Goal: Book appointment/travel/reservation

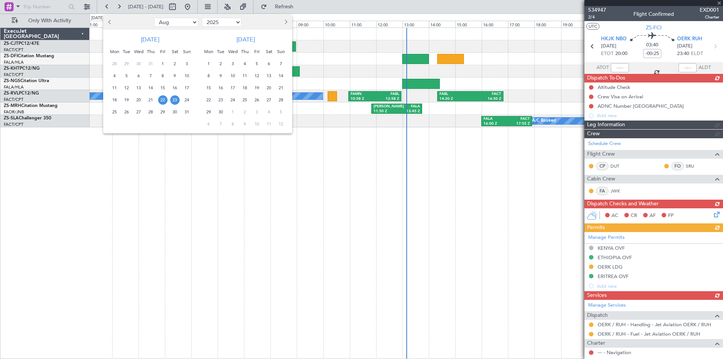
select select "8"
select select "2025"
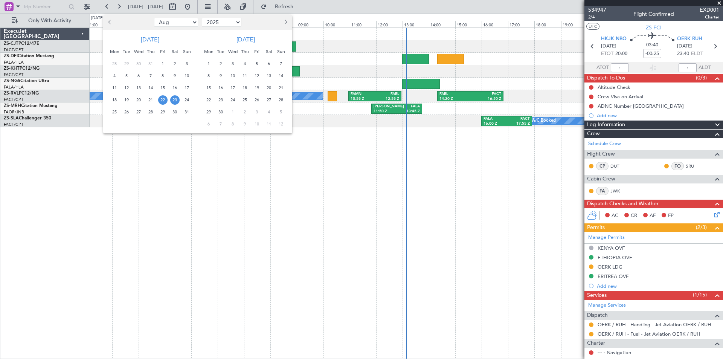
click at [166, 101] on span "22" at bounding box center [162, 99] width 9 height 9
click at [116, 113] on span "25" at bounding box center [114, 111] width 9 height 9
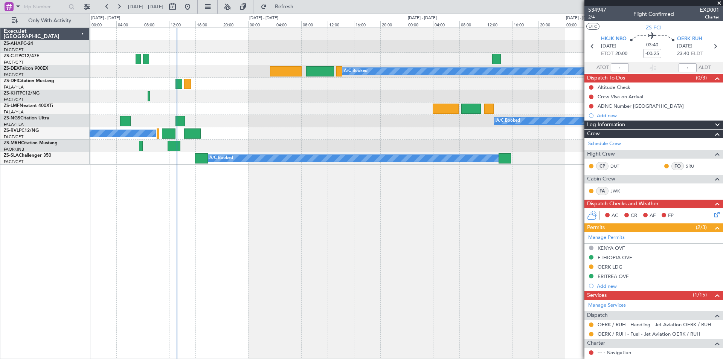
click at [717, 2] on span at bounding box center [719, 3] width 8 height 7
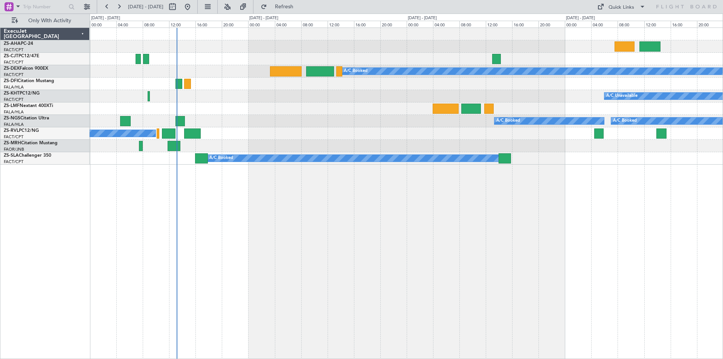
type input "0"
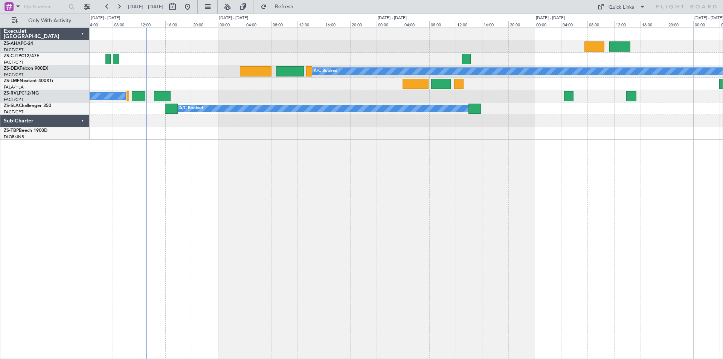
click at [476, 171] on div "A/C Booked A/C Booked A/C Booked A/C Booked A/C Booked A/C Booked" at bounding box center [406, 192] width 633 height 331
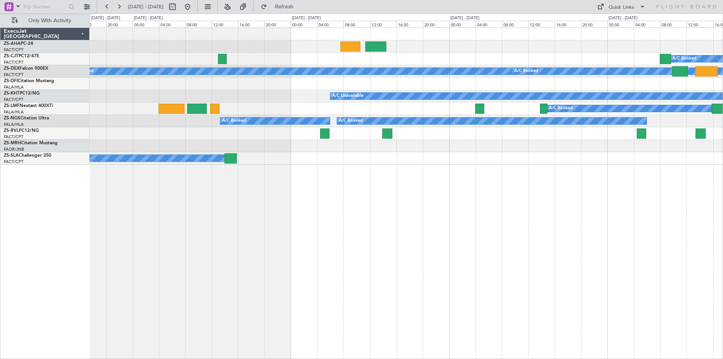
click at [349, 108] on div "A/C Booked A/C Booked A/C Booked A/C Unavailable A/C Booked A/C Booked A/C Book…" at bounding box center [406, 96] width 633 height 137
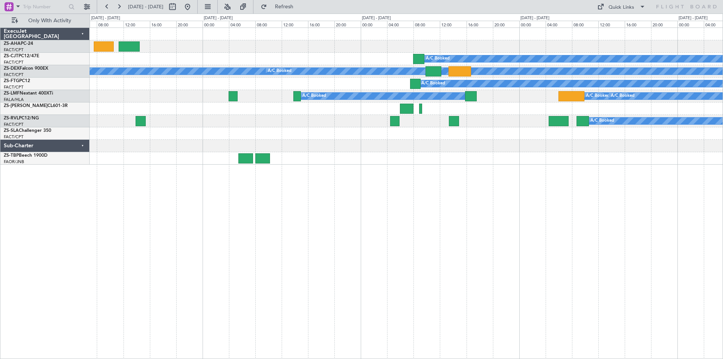
click at [282, 113] on div "A/C Booked" at bounding box center [406, 108] width 633 height 12
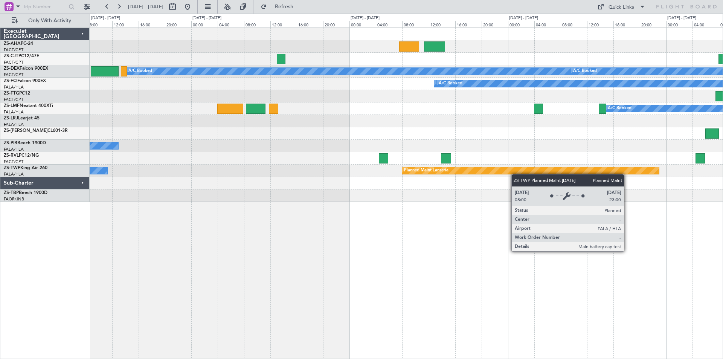
click at [515, 174] on div "A/C Booked A/C Booked A/C Booked A/C Booked A/C Booked A/C Booked A/C Booked A/…" at bounding box center [406, 115] width 633 height 174
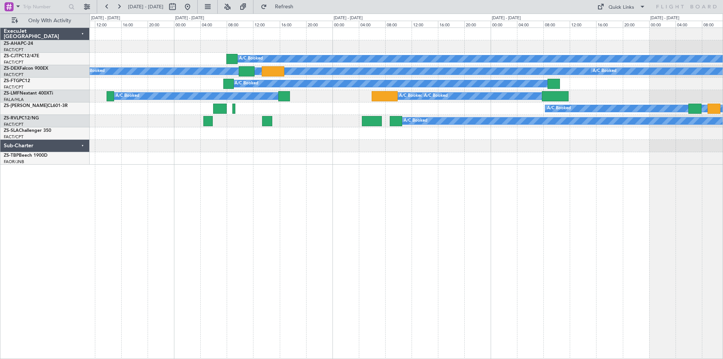
click at [34, 119] on div "A/C Booked A/C Booked A/C Booked A/C Booked A/C Booked A/C Booked A/C Booked A/…" at bounding box center [361, 186] width 723 height 345
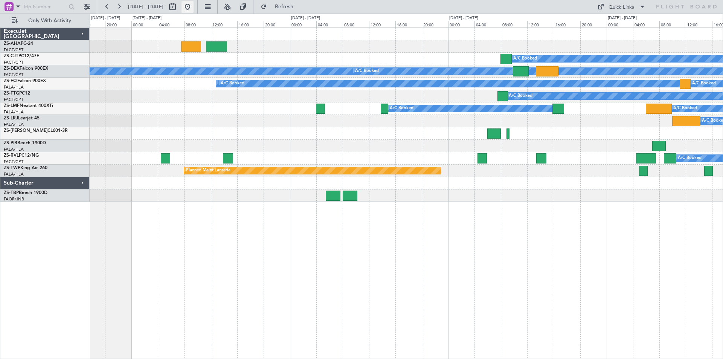
click at [193, 4] on button at bounding box center [187, 7] width 12 height 12
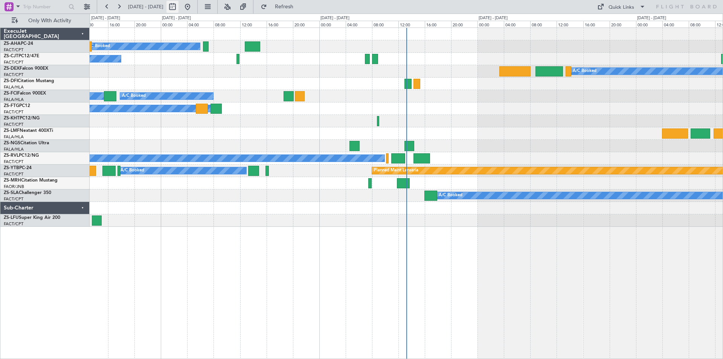
click at [178, 5] on button at bounding box center [172, 7] width 12 height 12
select select "8"
select select "2025"
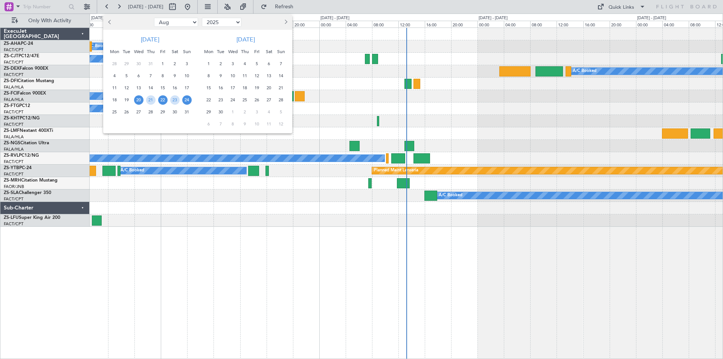
click at [160, 99] on span "22" at bounding box center [162, 99] width 9 height 9
click at [111, 111] on span "25" at bounding box center [114, 111] width 9 height 9
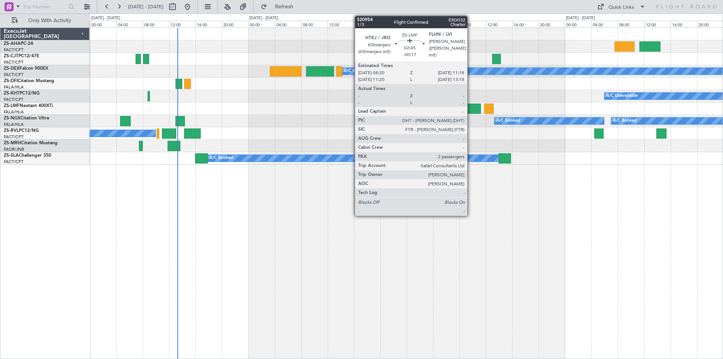
click at [470, 105] on div at bounding box center [471, 109] width 20 height 10
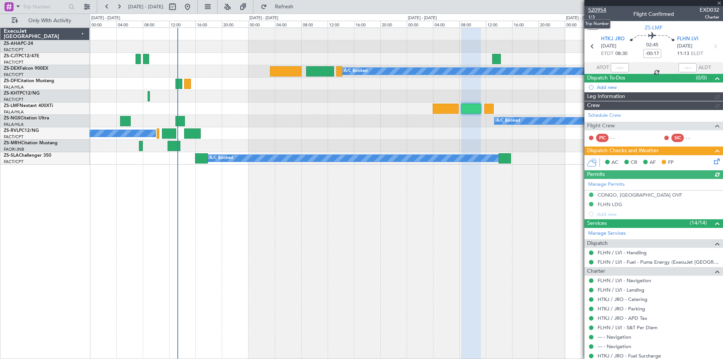
click at [599, 10] on span "520954" at bounding box center [597, 10] width 18 height 8
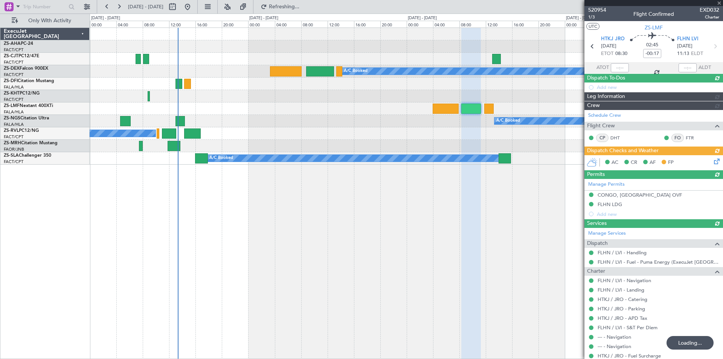
drag, startPoint x: 720, startPoint y: 3, endPoint x: 626, endPoint y: 207, distance: 224.3
click at [719, 3] on div at bounding box center [653, 3] width 139 height 6
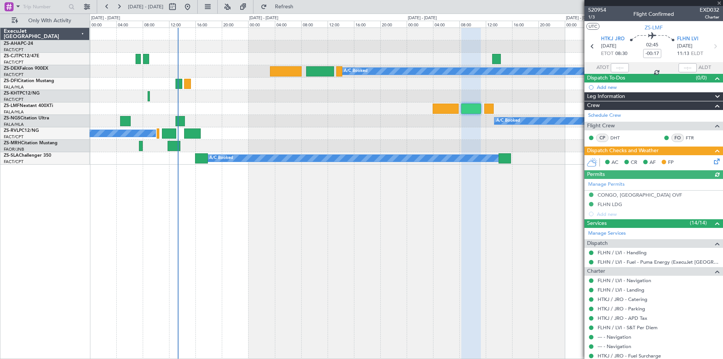
click at [717, 3] on div at bounding box center [653, 3] width 139 height 6
click at [720, 3] on span at bounding box center [719, 3] width 8 height 7
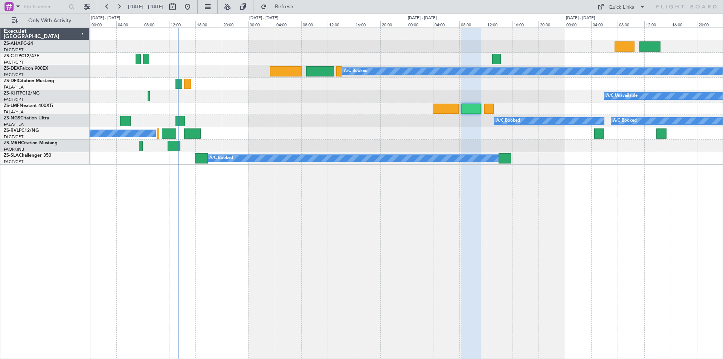
type input "0"
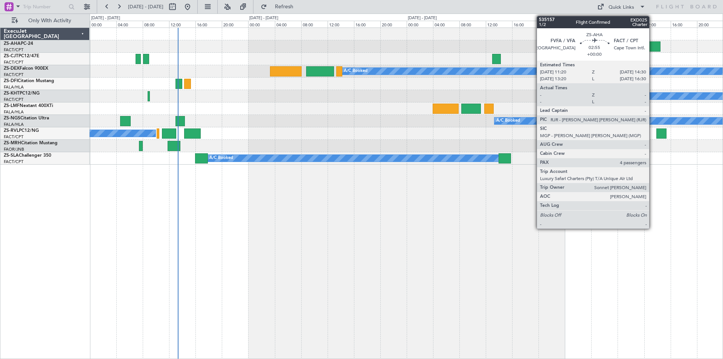
click at [652, 47] on div at bounding box center [649, 46] width 21 height 10
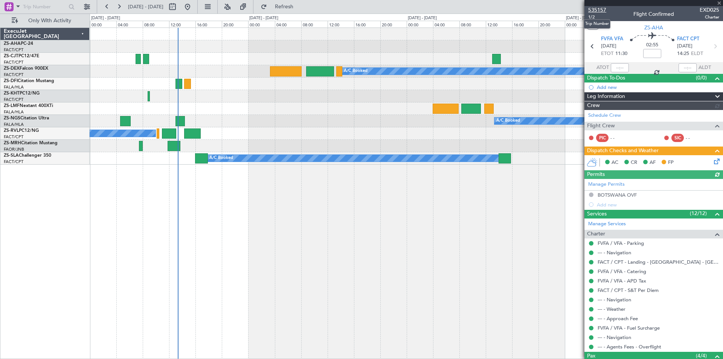
click at [601, 10] on span "535157" at bounding box center [597, 10] width 18 height 8
